Goal: Find specific page/section: Find specific page/section

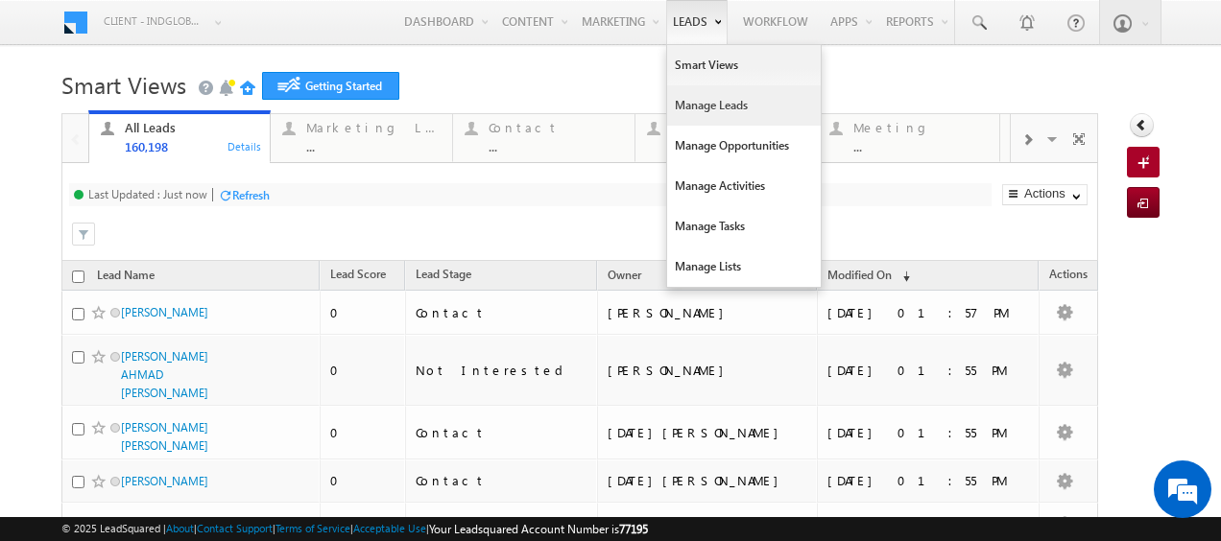
click at [697, 109] on link "Manage Leads" at bounding box center [744, 105] width 154 height 40
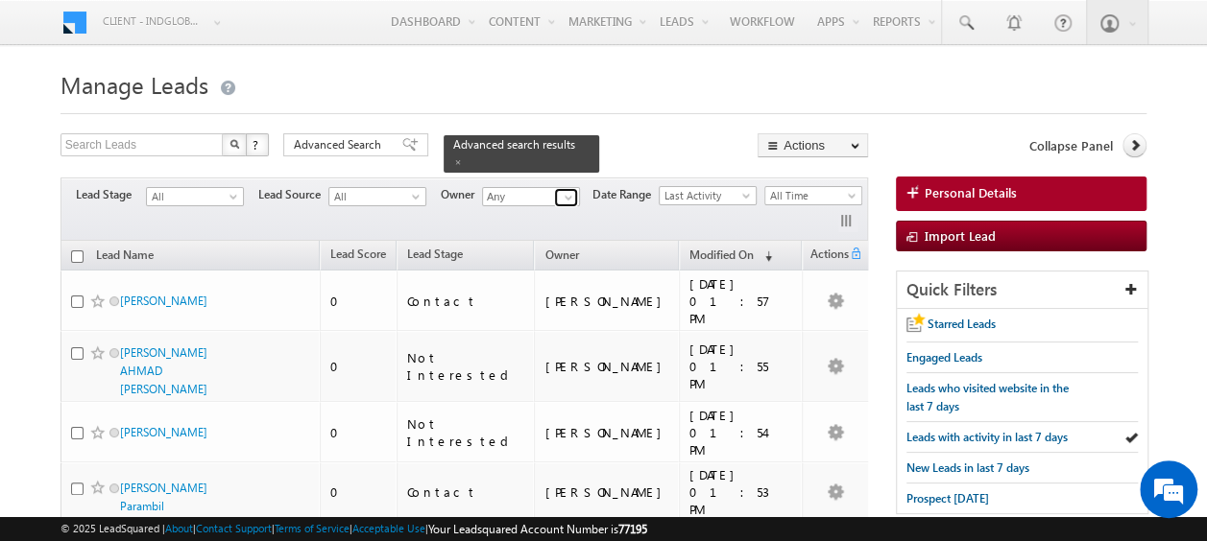
click at [566, 190] on span at bounding box center [568, 197] width 15 height 15
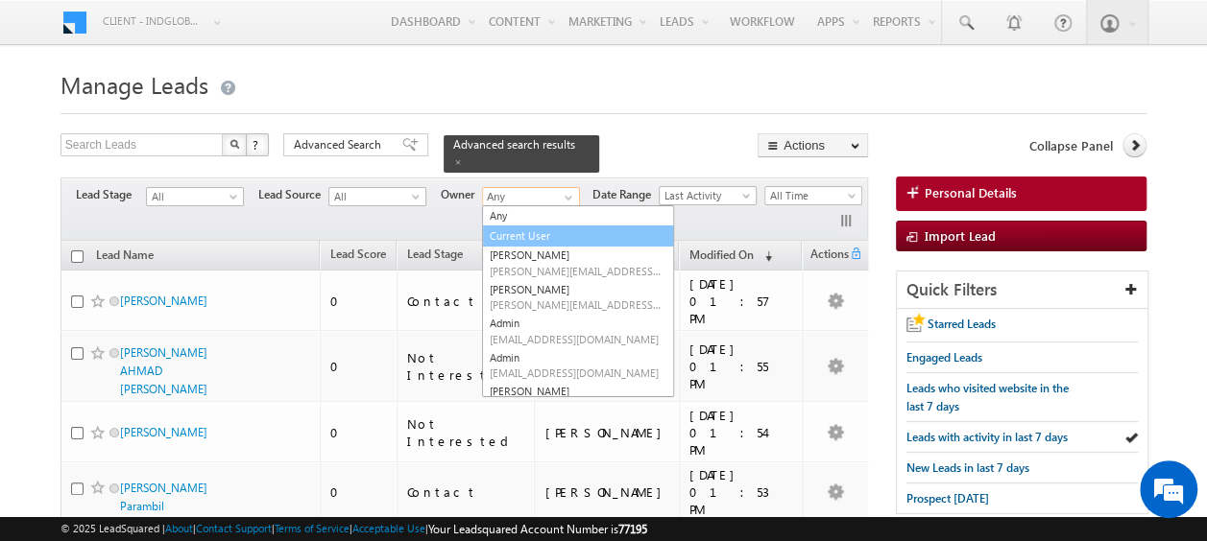
click at [530, 226] on link "Current User" at bounding box center [578, 237] width 192 height 22
type input "Current User"
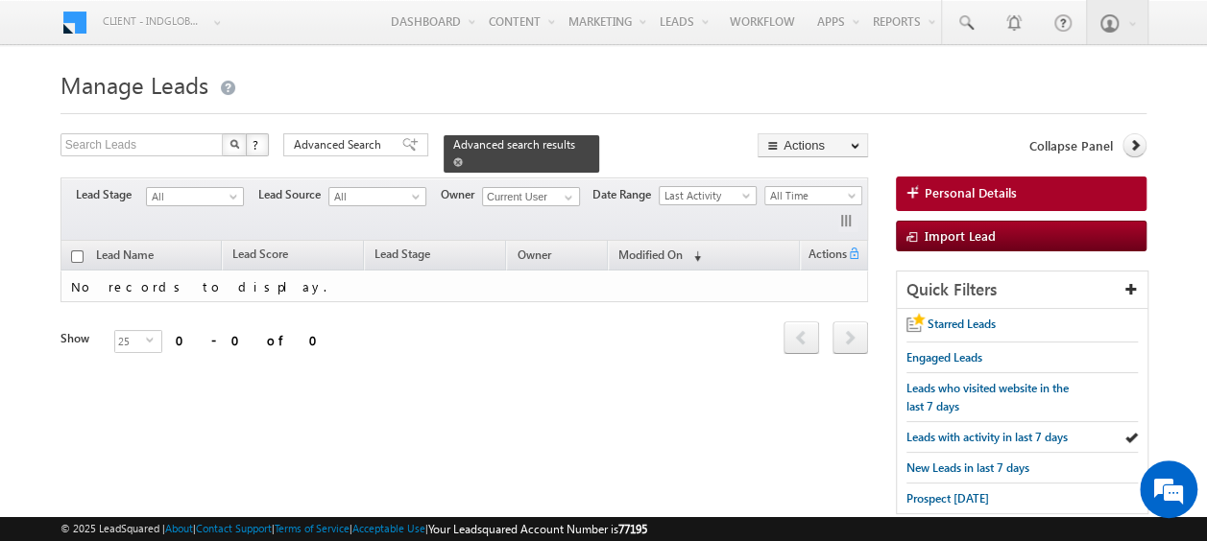
click at [463, 157] on span at bounding box center [458, 162] width 10 height 10
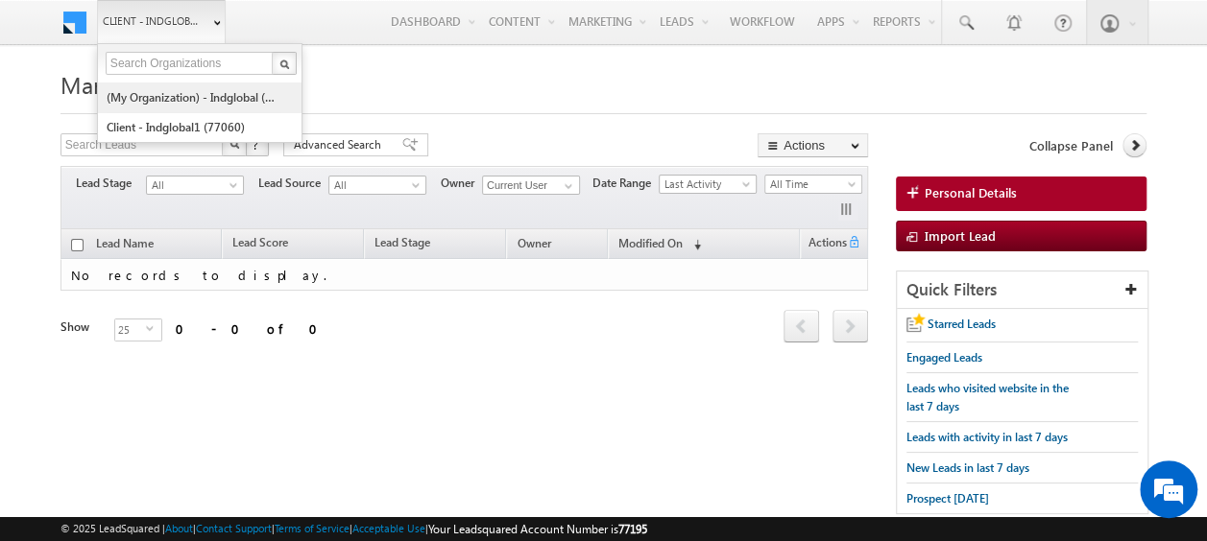
click at [193, 96] on link "(My Organization) - indglobal (48060)" at bounding box center [194, 98] width 176 height 30
